Goal: Find specific page/section

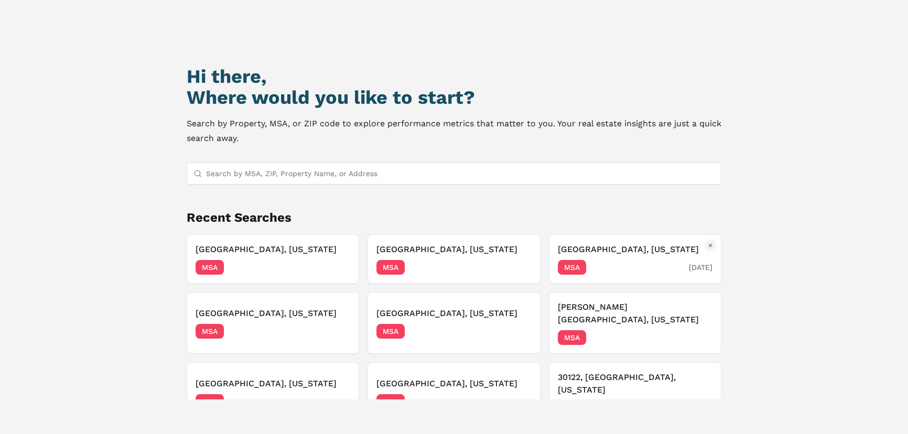
scroll to position [90, 0]
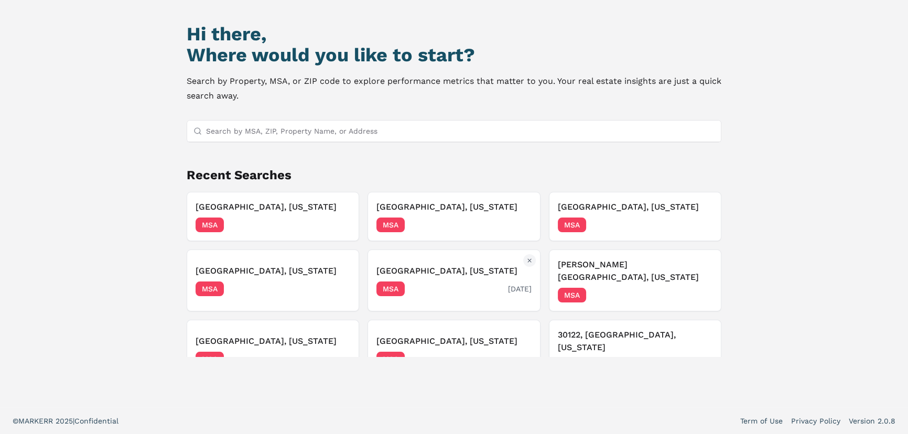
click at [390, 281] on span "MSA" at bounding box center [390, 288] width 28 height 15
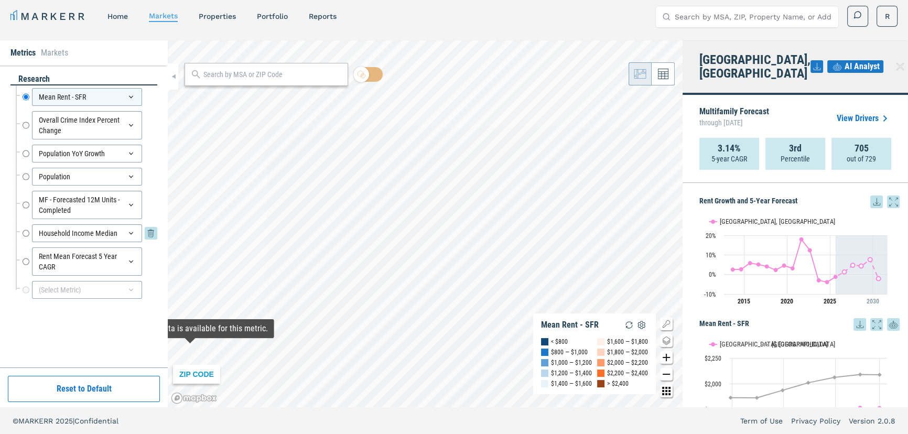
click at [133, 232] on icon at bounding box center [131, 233] width 8 height 8
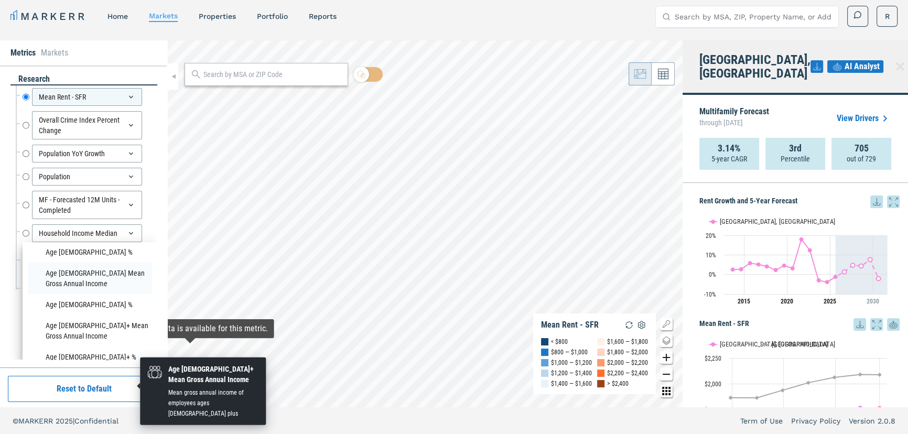
scroll to position [381, 0]
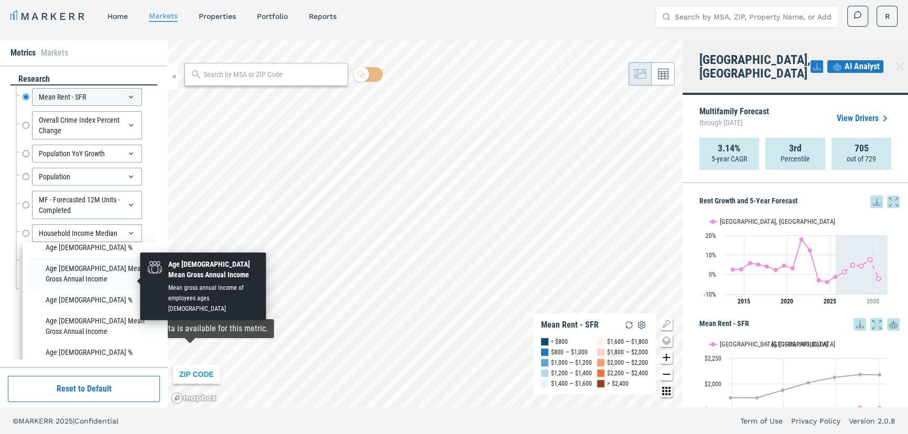
click at [77, 273] on li "Age [DEMOGRAPHIC_DATA] Mean Gross Annual Income" at bounding box center [90, 273] width 124 height 31
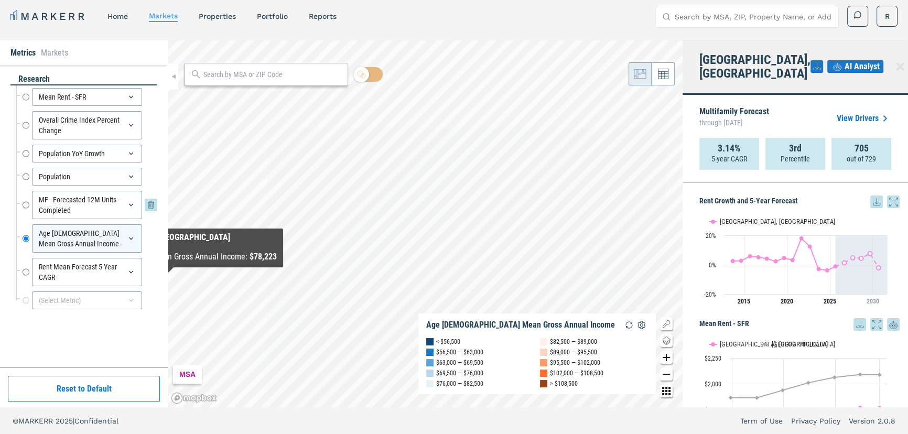
click at [23, 204] on input "MF - Forecasted 12M Units - Completed" at bounding box center [26, 205] width 7 height 28
radio input "true"
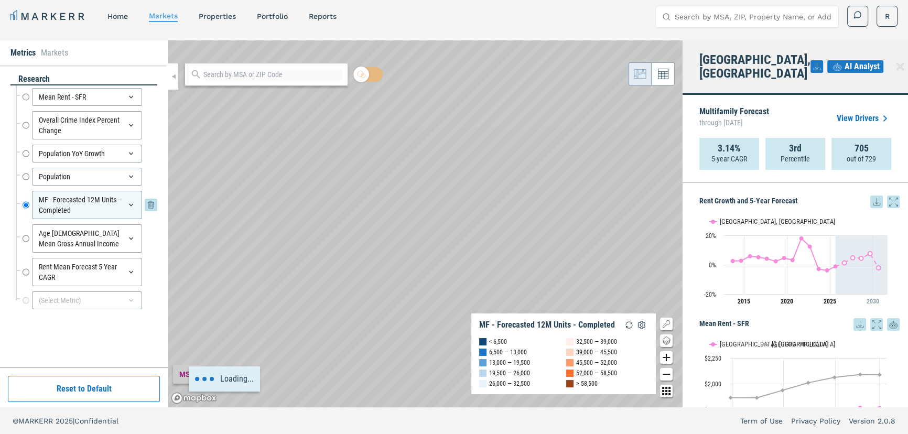
click at [64, 202] on div "MF - Forecasted 12M Units - Completed" at bounding box center [87, 205] width 110 height 28
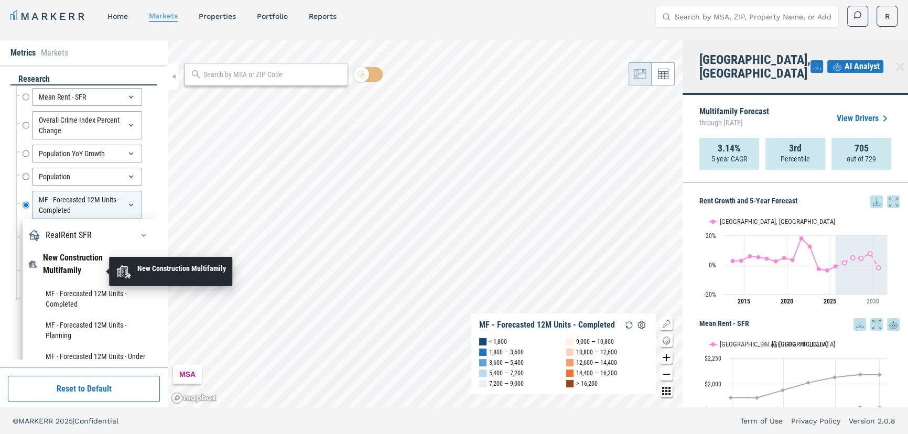
scroll to position [190, 0]
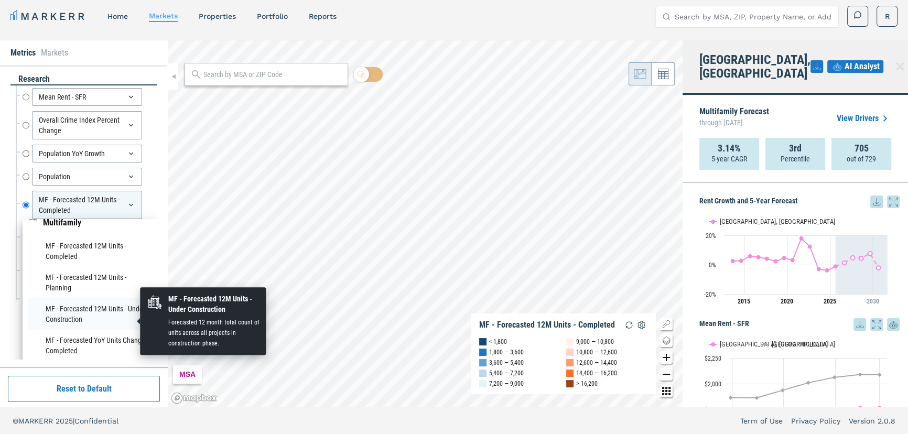
click at [86, 323] on li "MF - Forecasted 12M Units - Under Construction" at bounding box center [90, 313] width 124 height 31
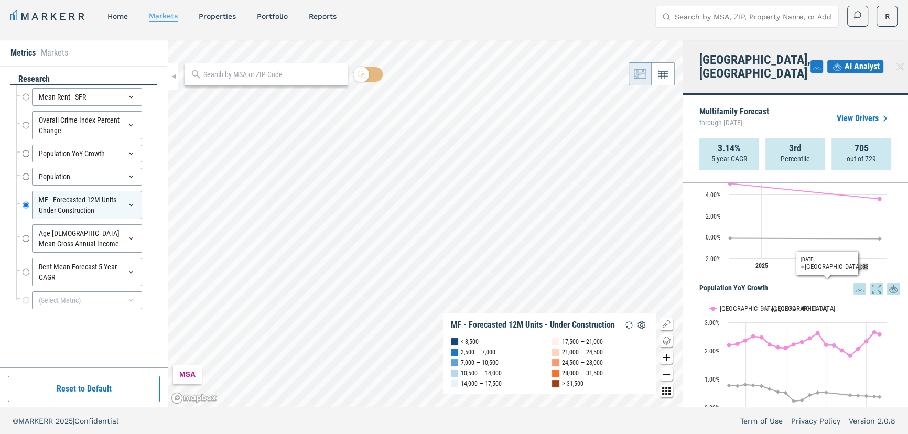
scroll to position [381, 0]
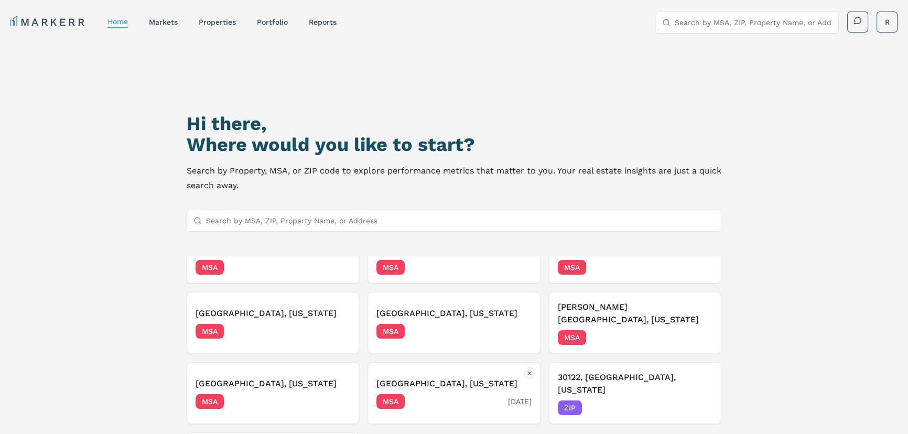
scroll to position [56, 0]
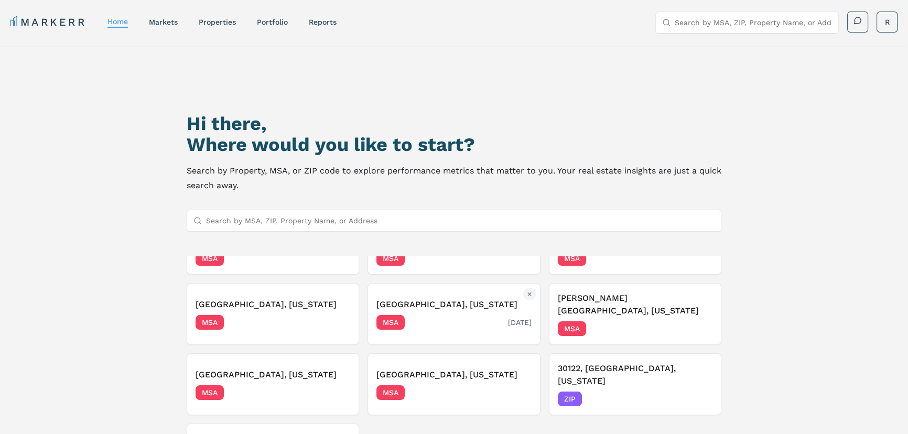
click at [417, 315] on div "MSA [DATE]" at bounding box center [453, 322] width 155 height 15
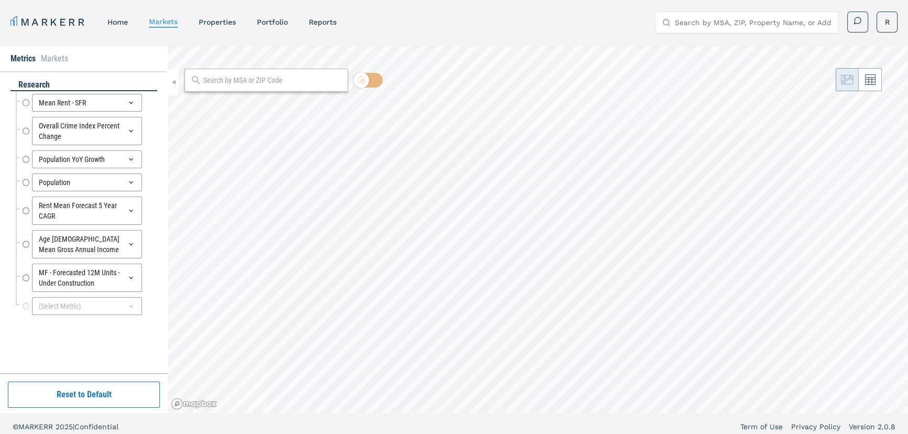
radio input "true"
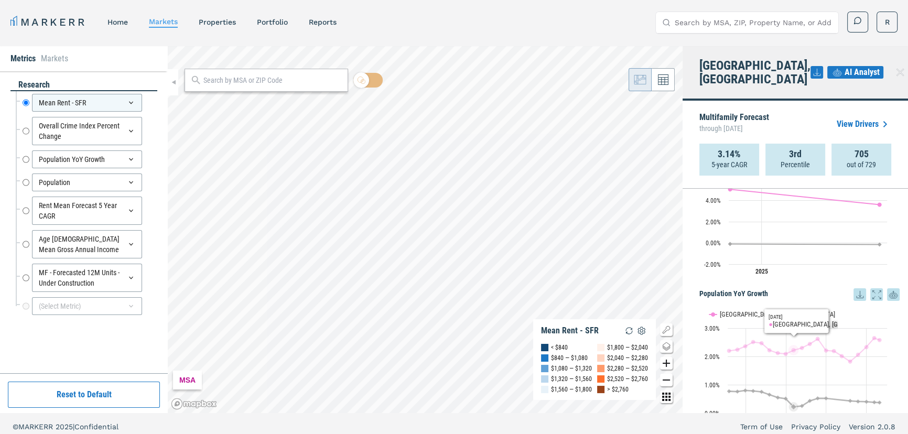
scroll to position [381, 0]
